Goal: Check status

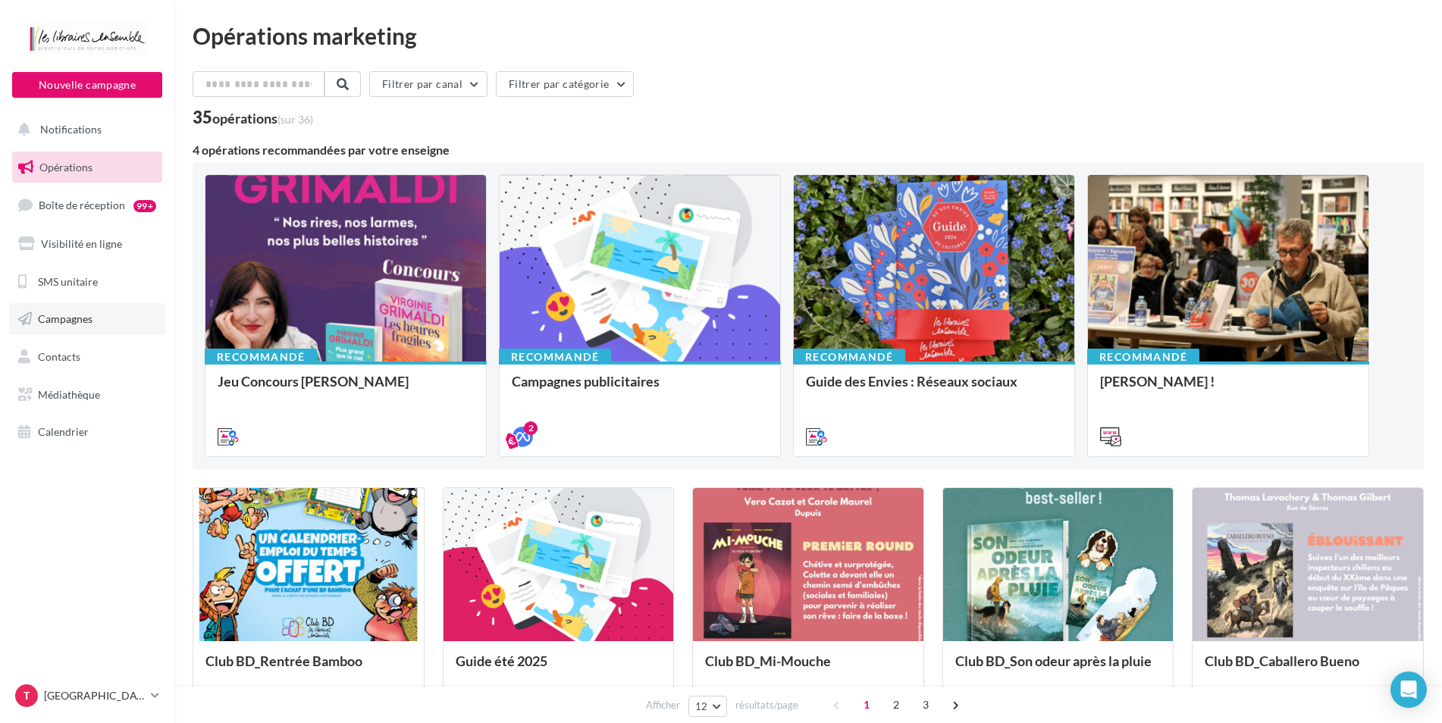
click at [90, 318] on span "Campagnes" at bounding box center [65, 318] width 55 height 13
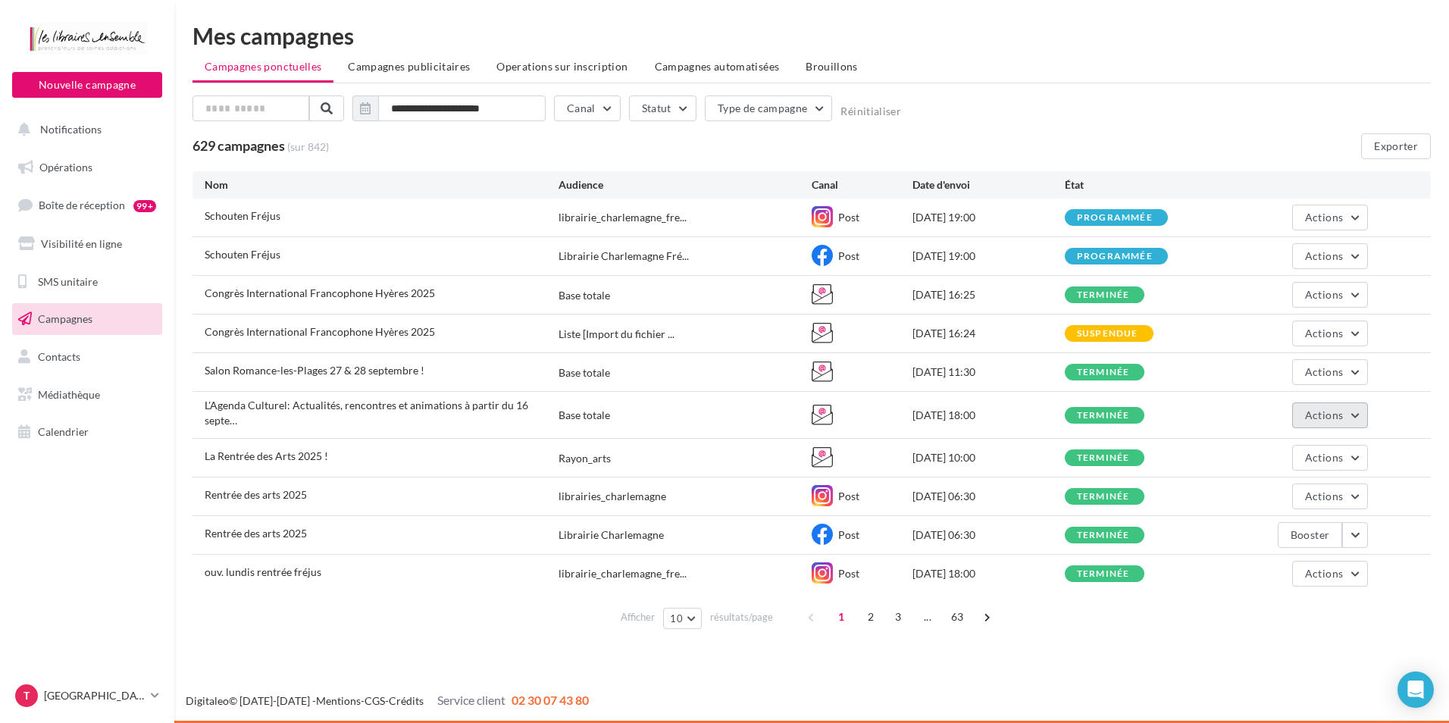
click at [1360, 412] on button "Actions" at bounding box center [1330, 416] width 76 height 26
click at [1273, 433] on button "Voir les résultats" at bounding box center [1265, 450] width 205 height 39
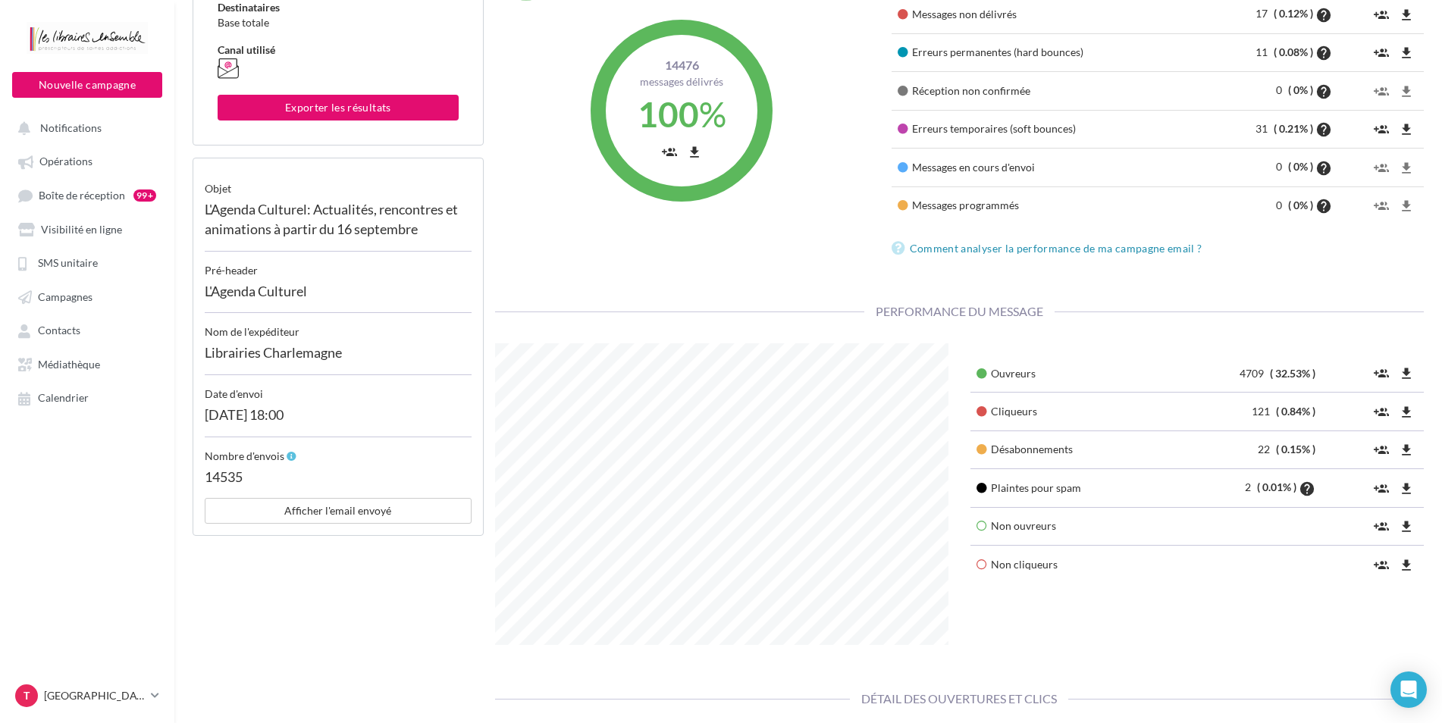
scroll to position [227, 0]
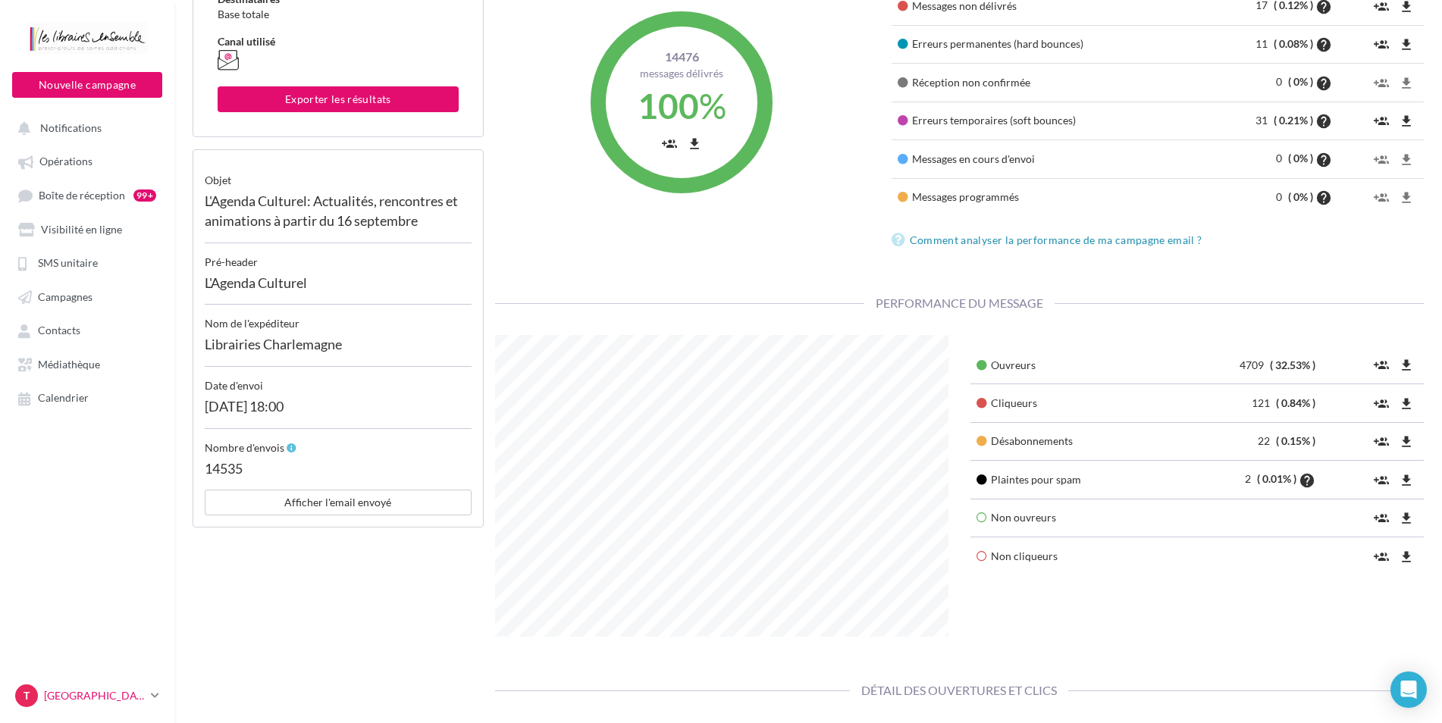
click at [156, 692] on icon at bounding box center [155, 695] width 8 height 13
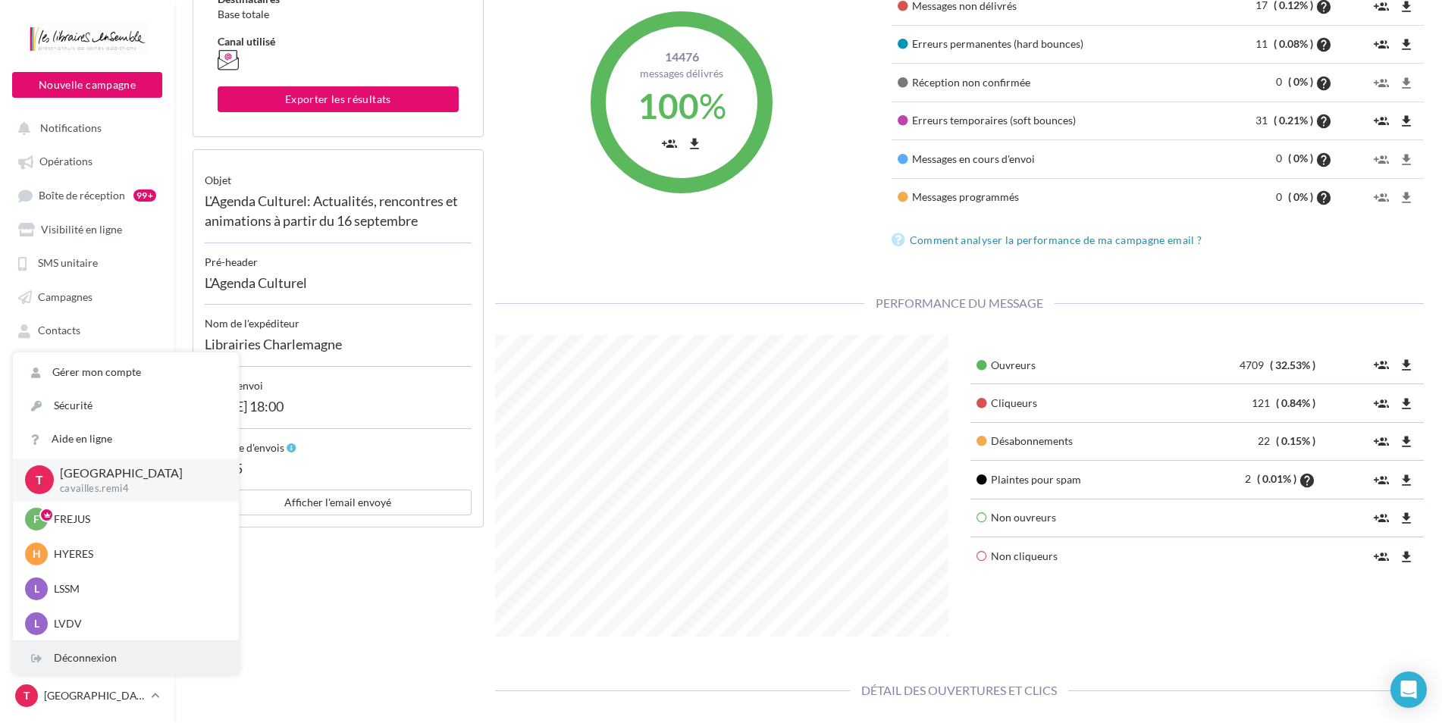
click at [122, 663] on div "Déconnexion" at bounding box center [126, 657] width 226 height 33
